Goal: Navigation & Orientation: Find specific page/section

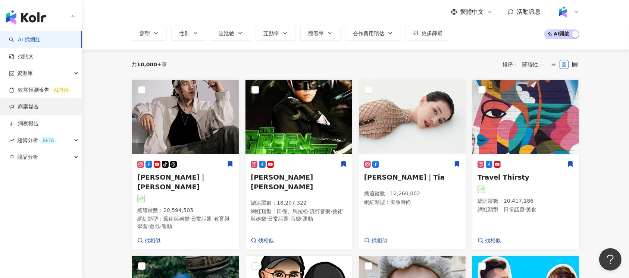
click at [39, 107] on link "商案媒合" at bounding box center [24, 106] width 30 height 7
